Goal: Find specific page/section: Find specific page/section

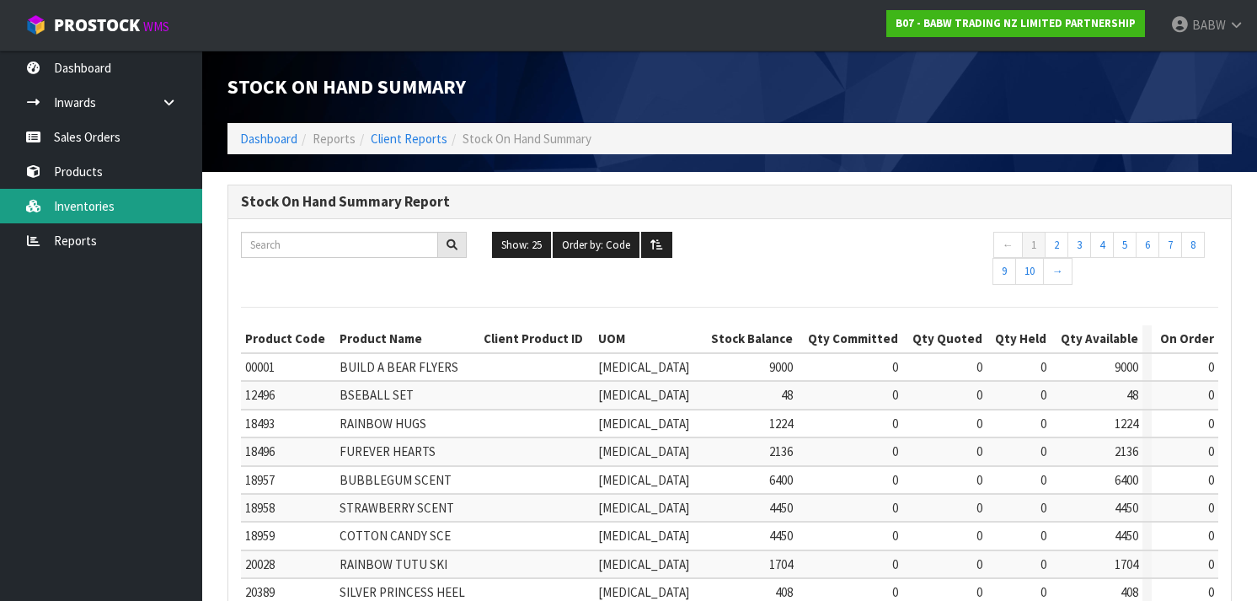
scroll to position [570, 0]
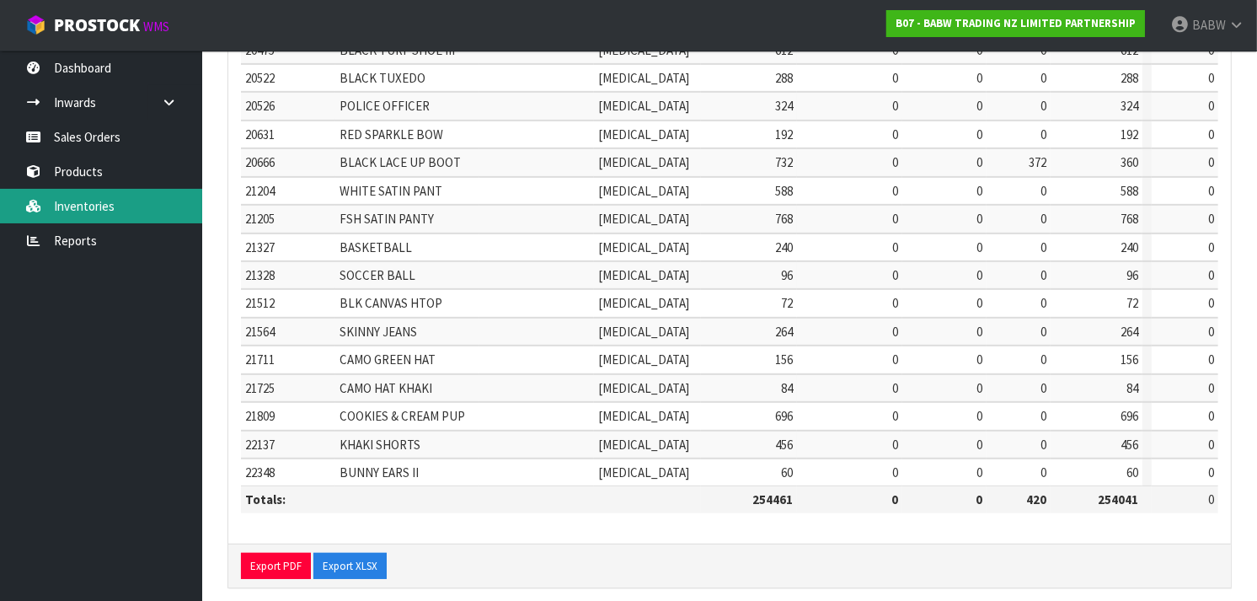
click at [62, 213] on link "Inventories" at bounding box center [101, 206] width 202 height 35
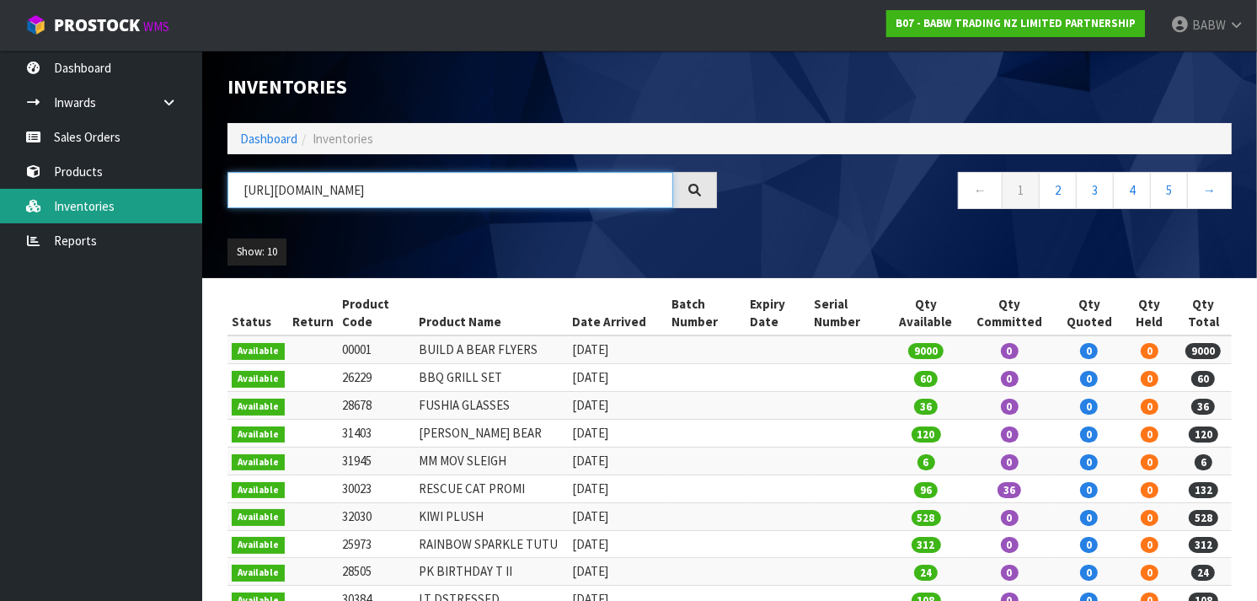
click at [340, 192] on input "[URL][DOMAIN_NAME]" at bounding box center [450, 190] width 446 height 36
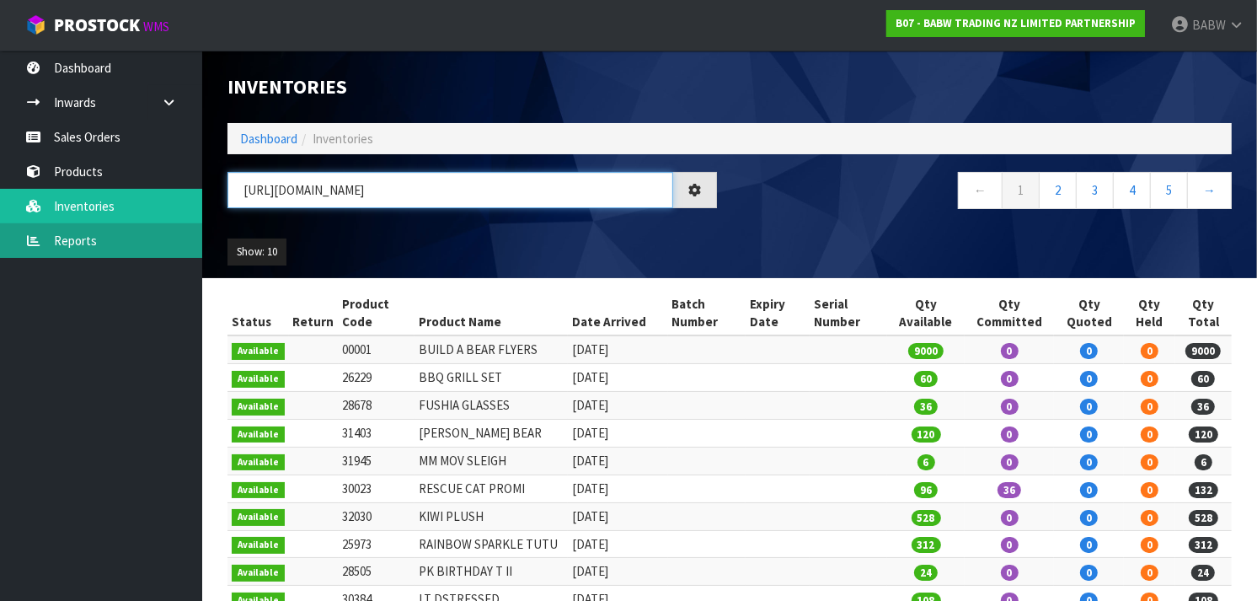
drag, startPoint x: 551, startPoint y: 190, endPoint x: 9, endPoint y: 230, distance: 543.1
click at [9, 230] on body "Toggle navigation ProStock WMS B07 - BABW TRADING NZ LIMITED PARTNERSHIP BABW L…" at bounding box center [628, 300] width 1257 height 601
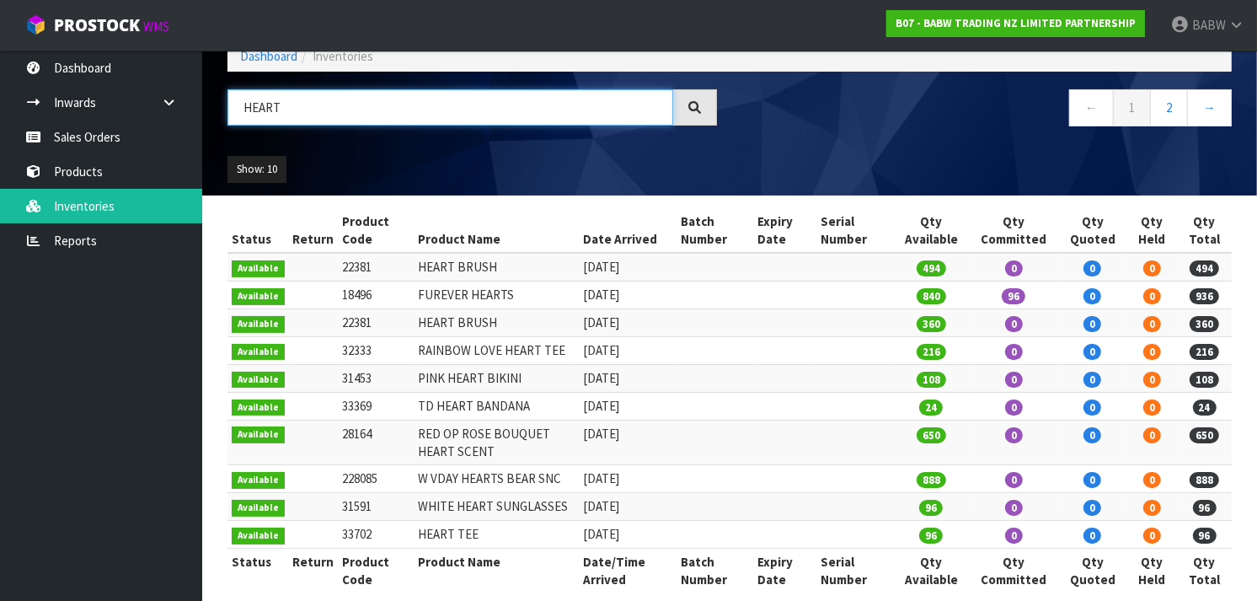
scroll to position [103, 0]
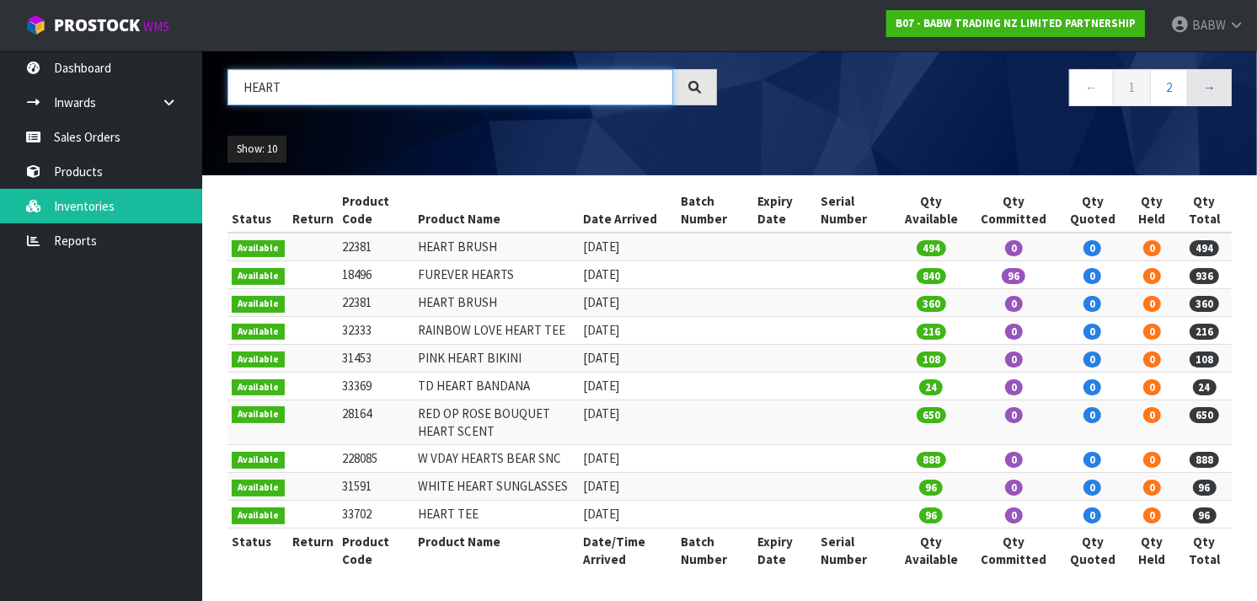
type input "HEART"
click at [1214, 88] on link "→" at bounding box center [1209, 87] width 45 height 36
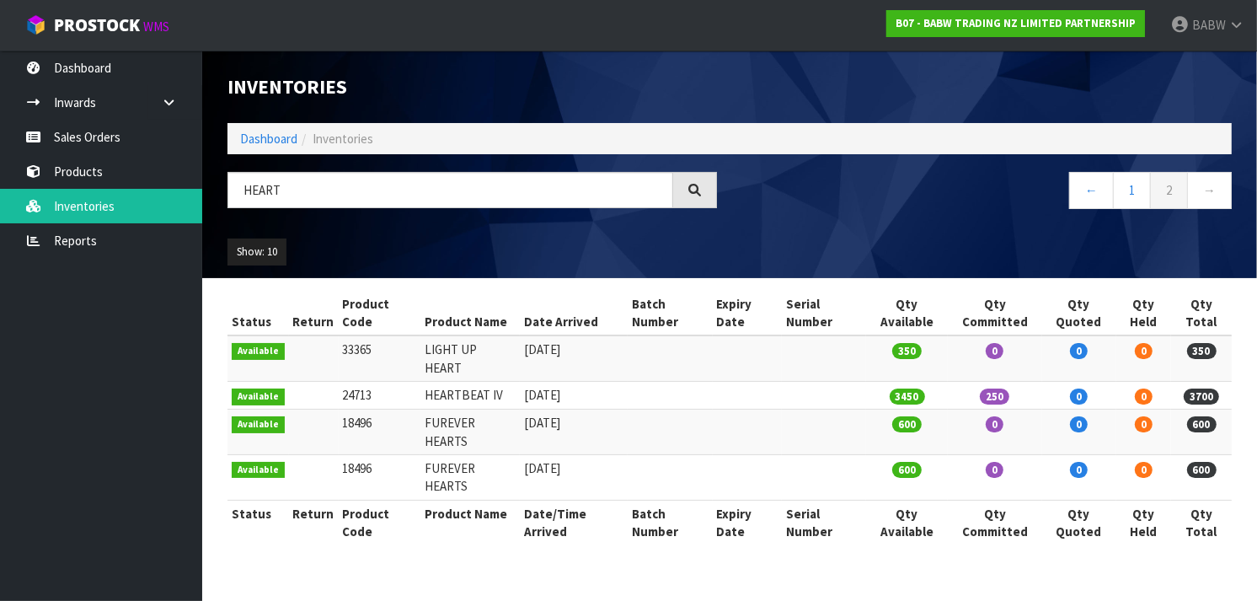
scroll to position [0, 0]
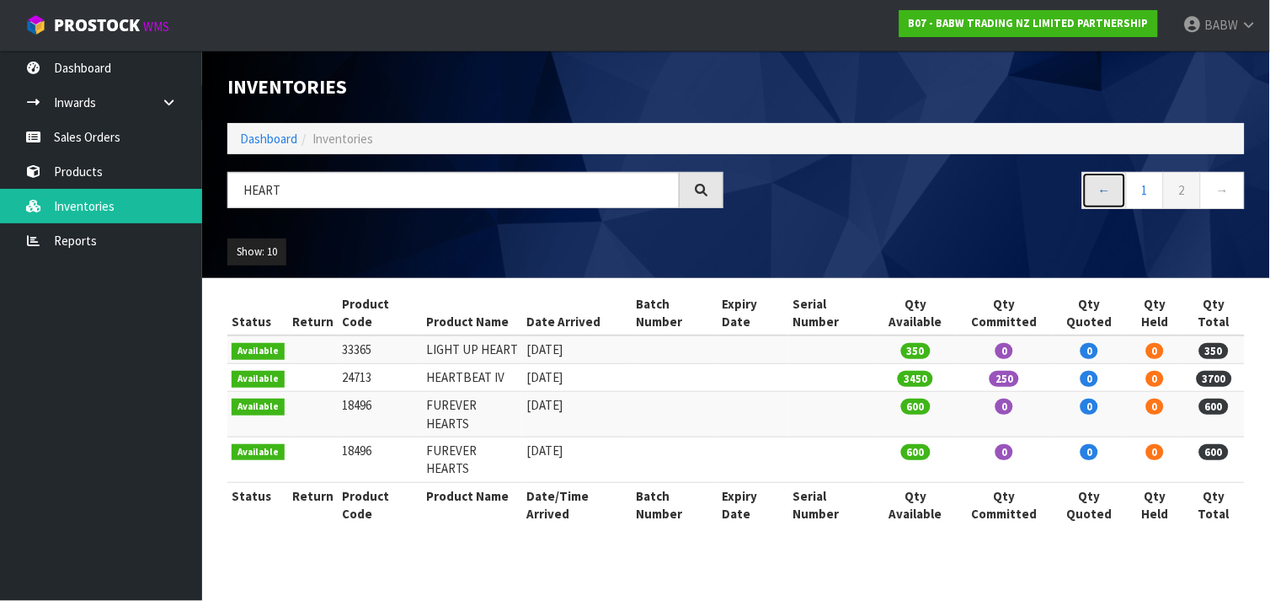
click at [1099, 202] on link "←" at bounding box center [1104, 190] width 45 height 36
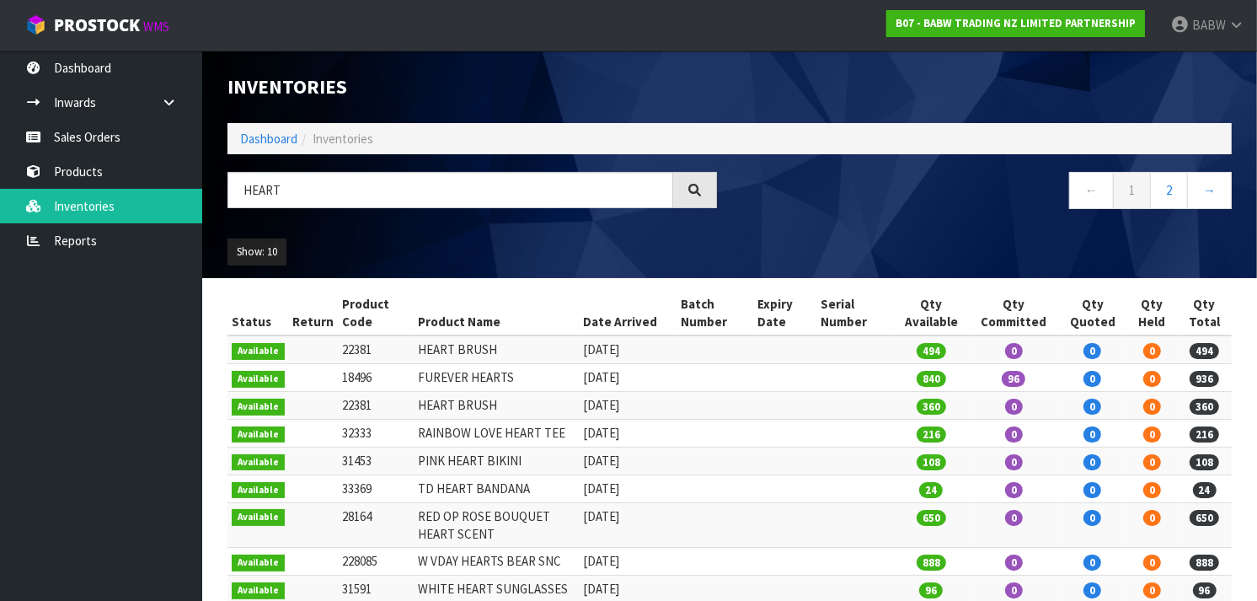
scroll to position [103, 0]
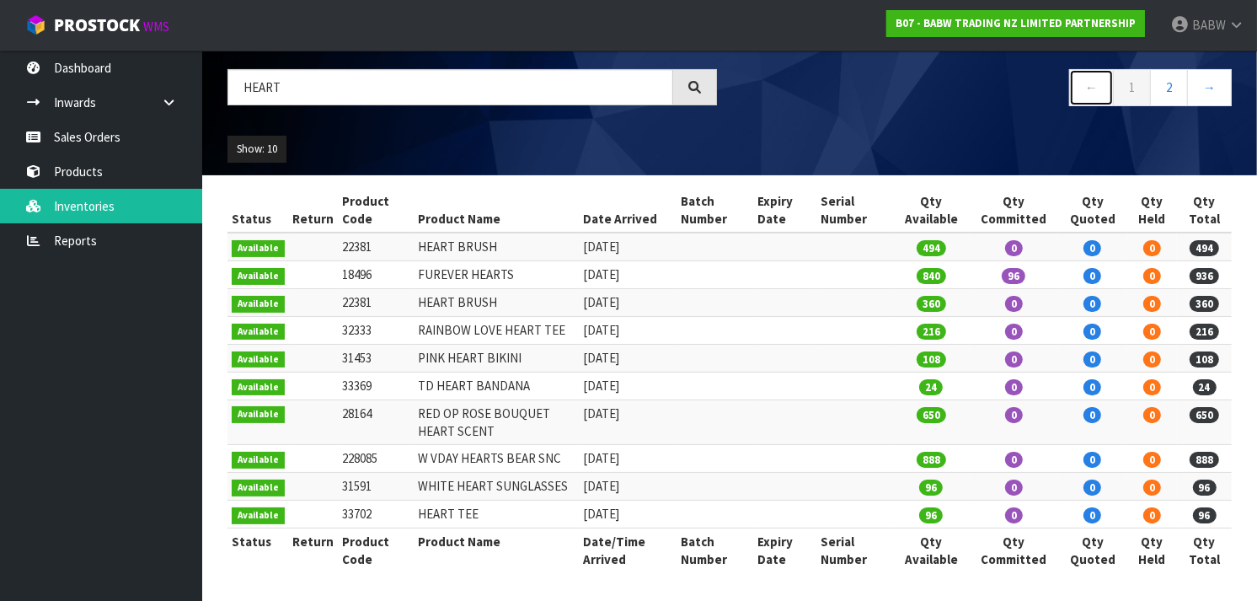
click at [1087, 97] on link "←" at bounding box center [1091, 87] width 45 height 36
click at [1117, 91] on link "1" at bounding box center [1132, 87] width 38 height 36
click at [1135, 86] on link "1" at bounding box center [1132, 87] width 38 height 36
click at [1173, 93] on link "2" at bounding box center [1169, 87] width 38 height 36
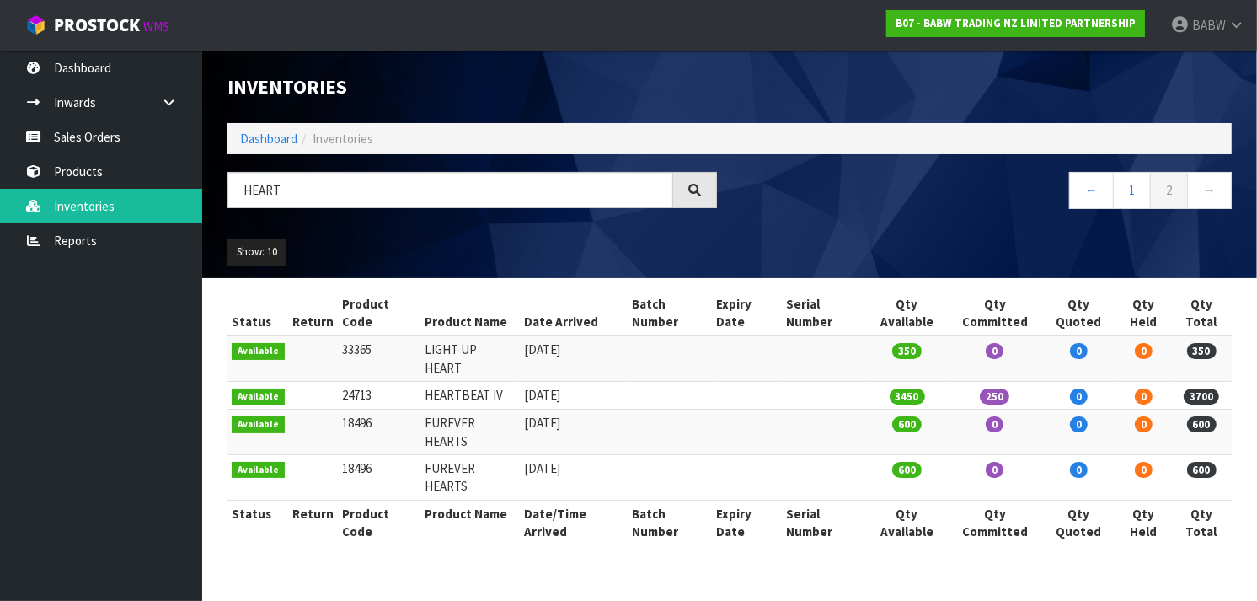
scroll to position [0, 0]
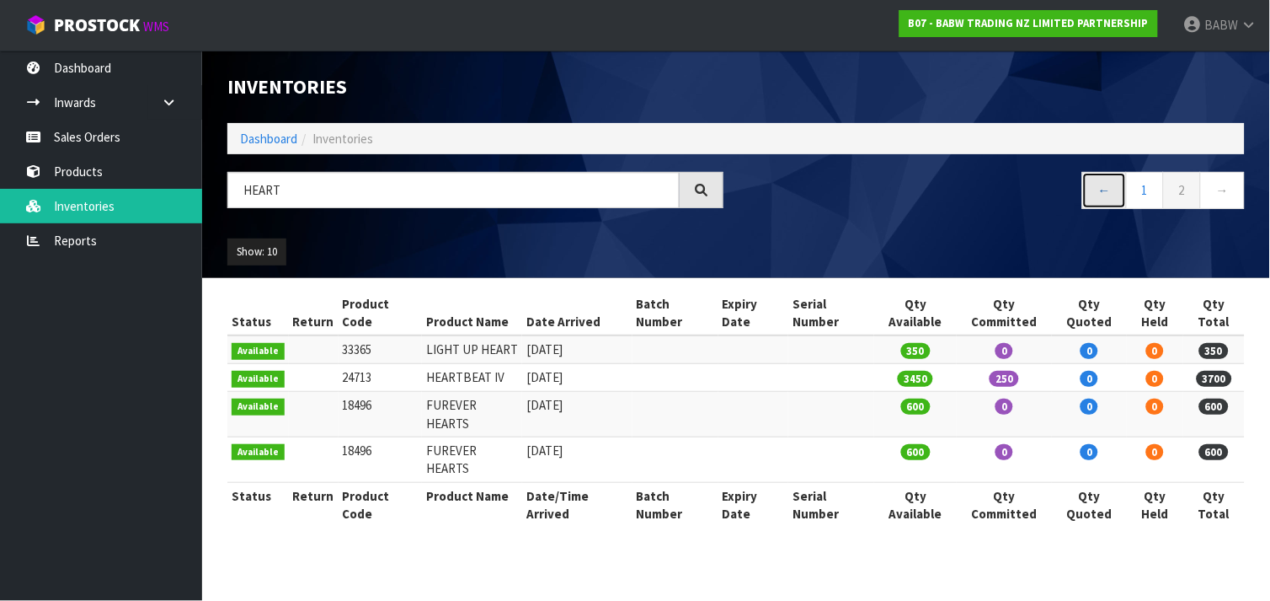
click at [1096, 183] on link "←" at bounding box center [1104, 190] width 45 height 36
